Goal: Obtain resource: Obtain resource

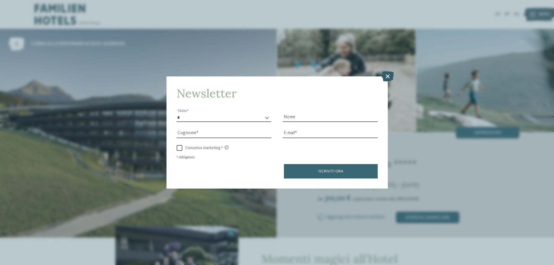
click at [386, 76] on icon at bounding box center [387, 76] width 12 height 10
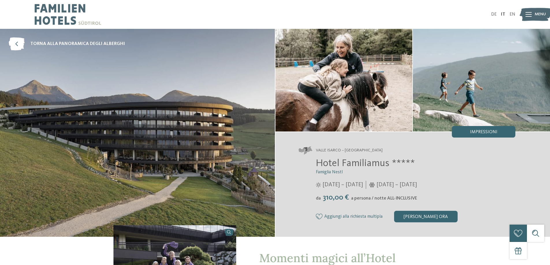
click at [526, 16] on icon at bounding box center [528, 14] width 6 height 5
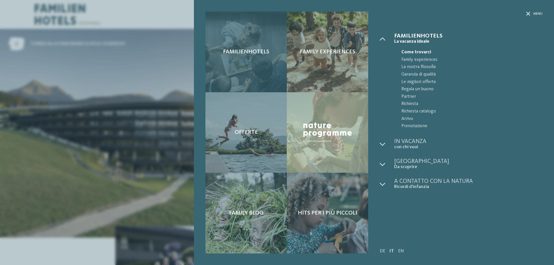
click at [231, 57] on div "Familienhotels" at bounding box center [245, 52] width 81 height 81
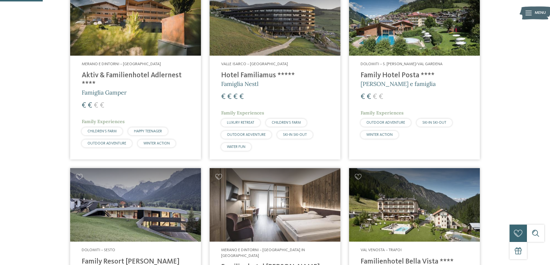
scroll to position [144, 0]
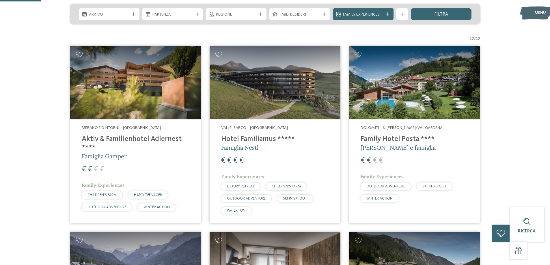
click at [255, 75] on img at bounding box center [274, 83] width 131 height 74
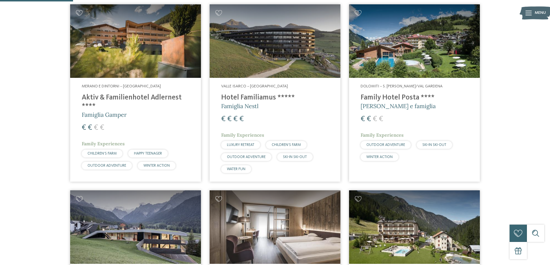
scroll to position [288, 0]
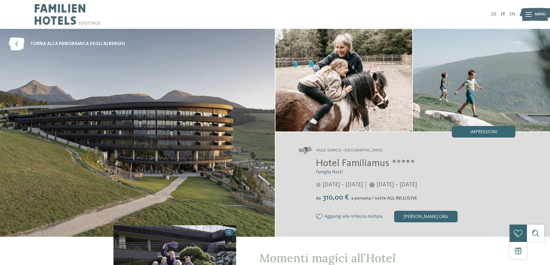
click at [528, 14] on icon at bounding box center [528, 14] width 6 height 5
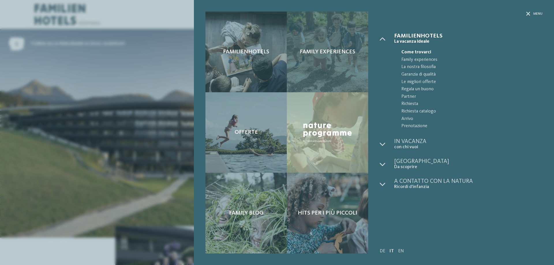
click at [325, 52] on span "Family experiences" at bounding box center [327, 51] width 55 height 7
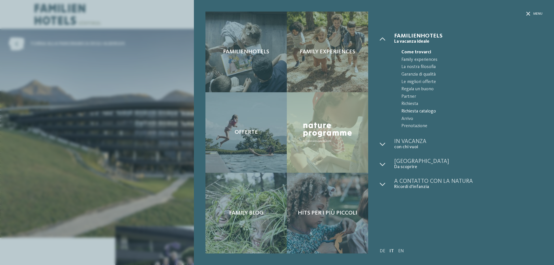
click at [422, 112] on span "Richiesta catalogo" at bounding box center [471, 112] width 141 height 8
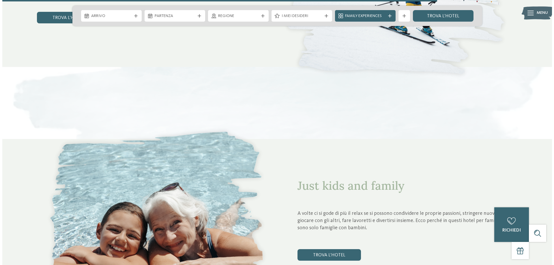
scroll to position [2048, 0]
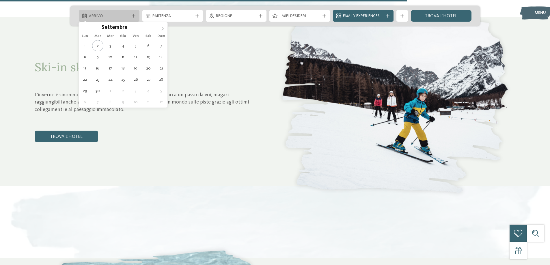
click at [133, 18] on div "Arrivo" at bounding box center [109, 16] width 61 height 12
click at [308, 62] on img at bounding box center [395, 101] width 240 height 198
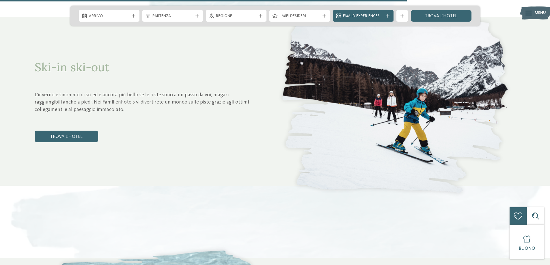
click at [538, 15] on span "Menu" at bounding box center [539, 13] width 11 height 6
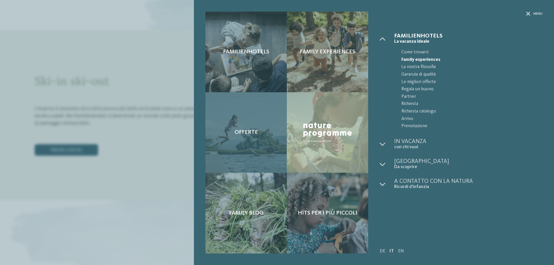
click at [243, 139] on div "Offerte" at bounding box center [245, 132] width 81 height 81
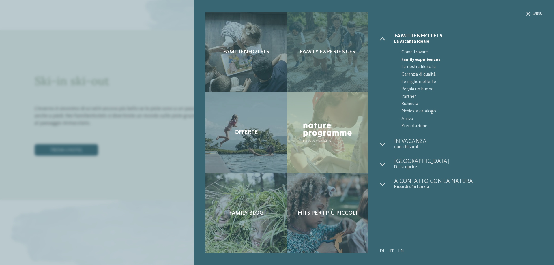
click at [317, 50] on span "Family experiences" at bounding box center [327, 51] width 55 height 7
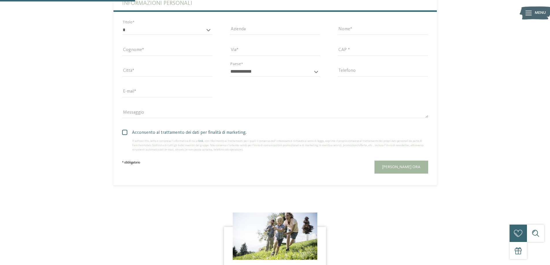
scroll to position [260, 0]
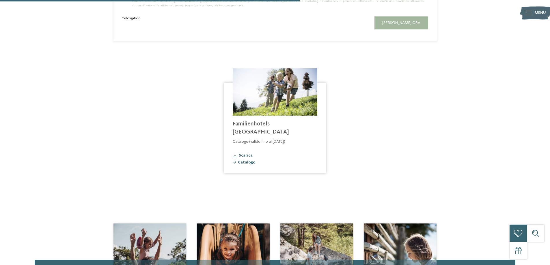
click at [245, 153] on span "Scarica" at bounding box center [246, 155] width 14 height 4
